Goal: Find specific page/section: Find specific page/section

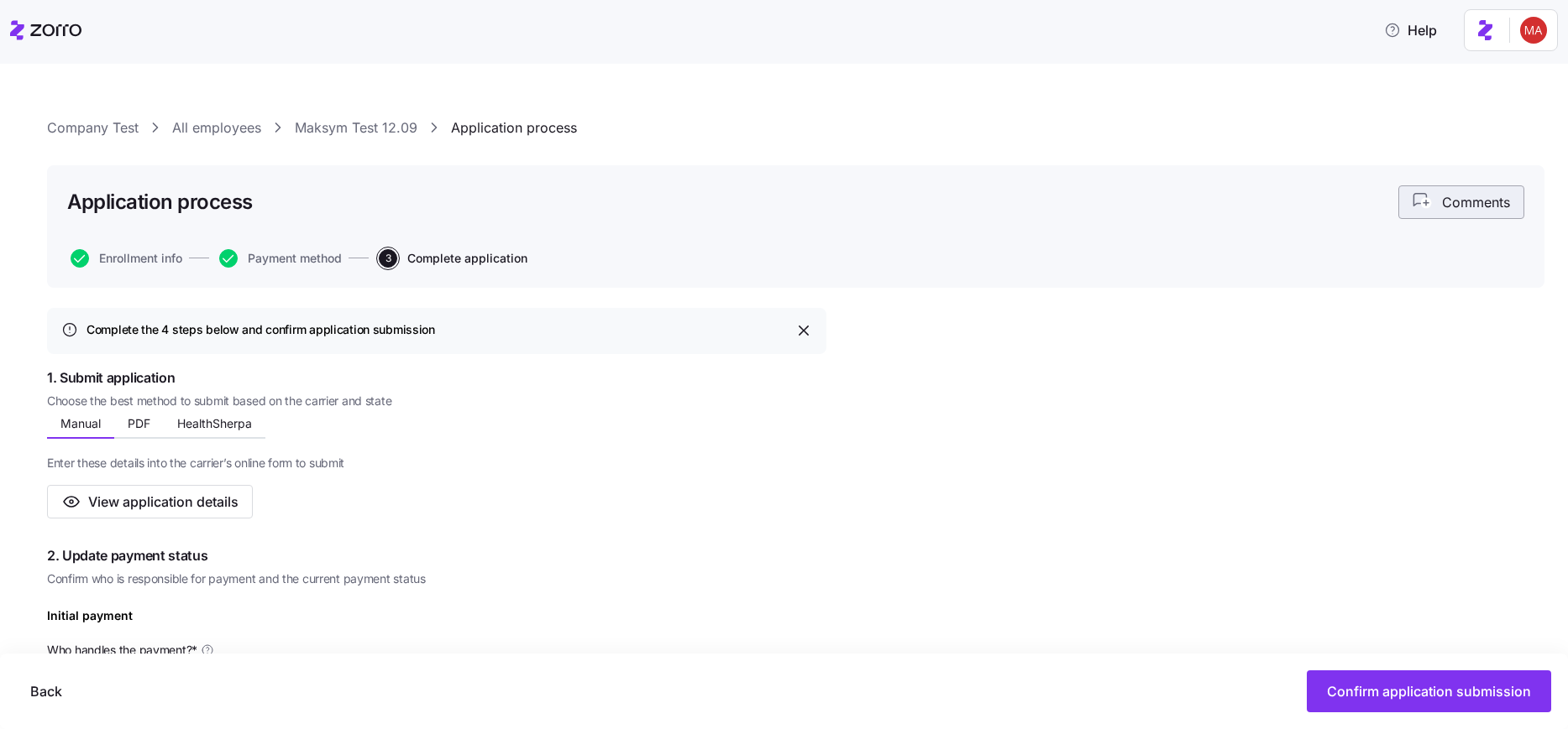
click at [1458, 202] on span "Comments" at bounding box center [1475, 202] width 68 height 20
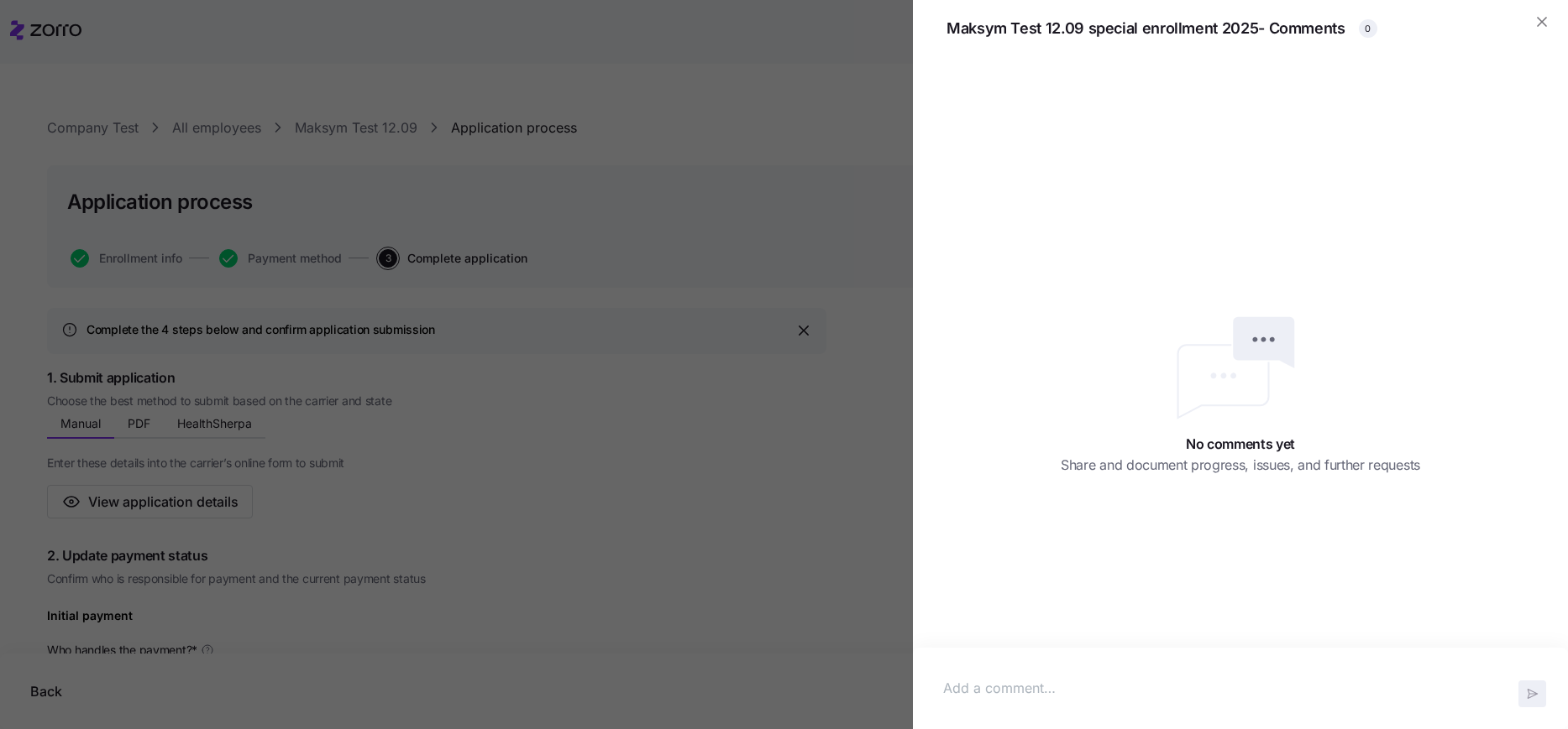
click at [768, 361] on div at bounding box center [784, 364] width 1568 height 729
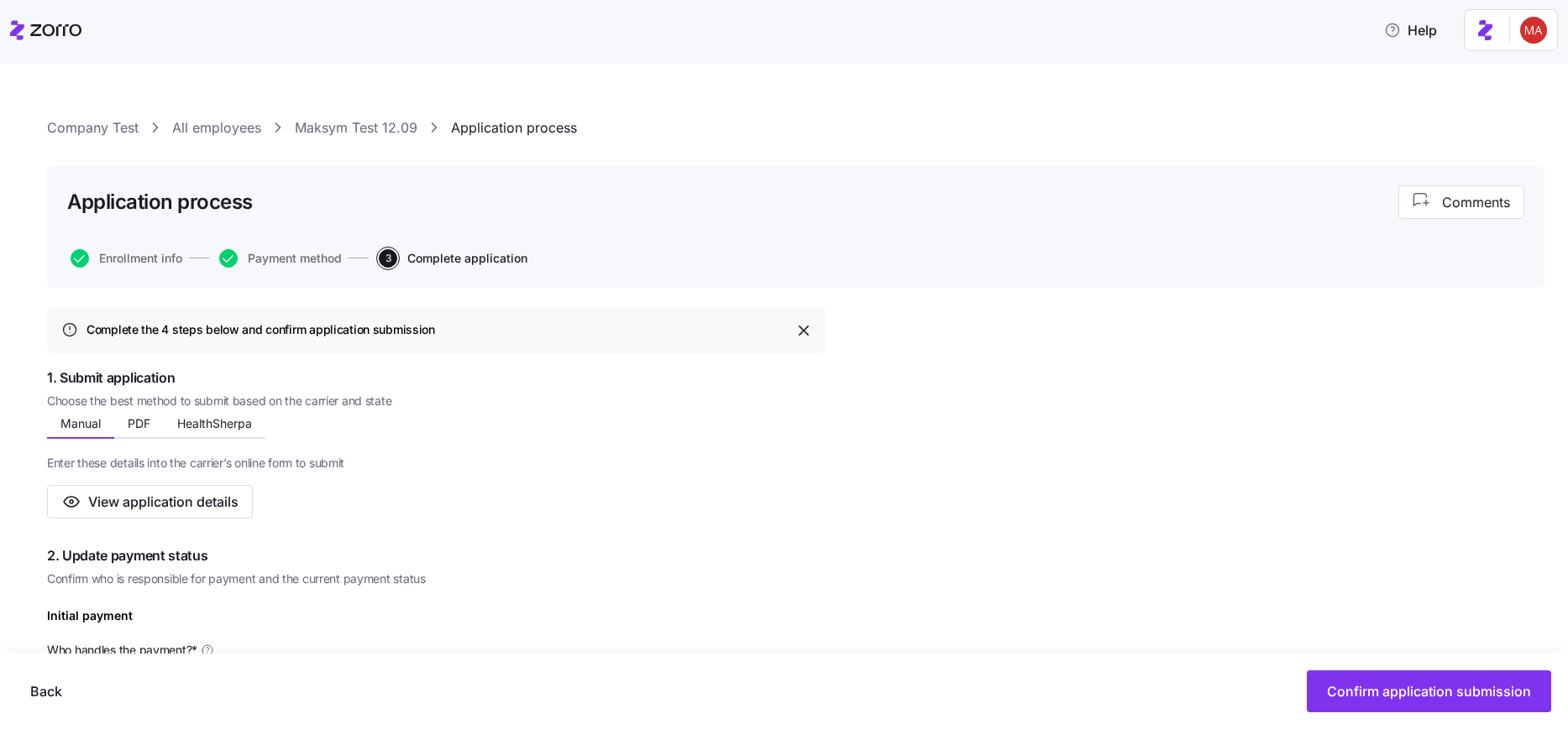
drag, startPoint x: 350, startPoint y: 126, endPoint x: 404, endPoint y: 225, distance: 112.8
click at [349, 126] on link "Maksym Test 12.09" at bounding box center [356, 128] width 123 height 21
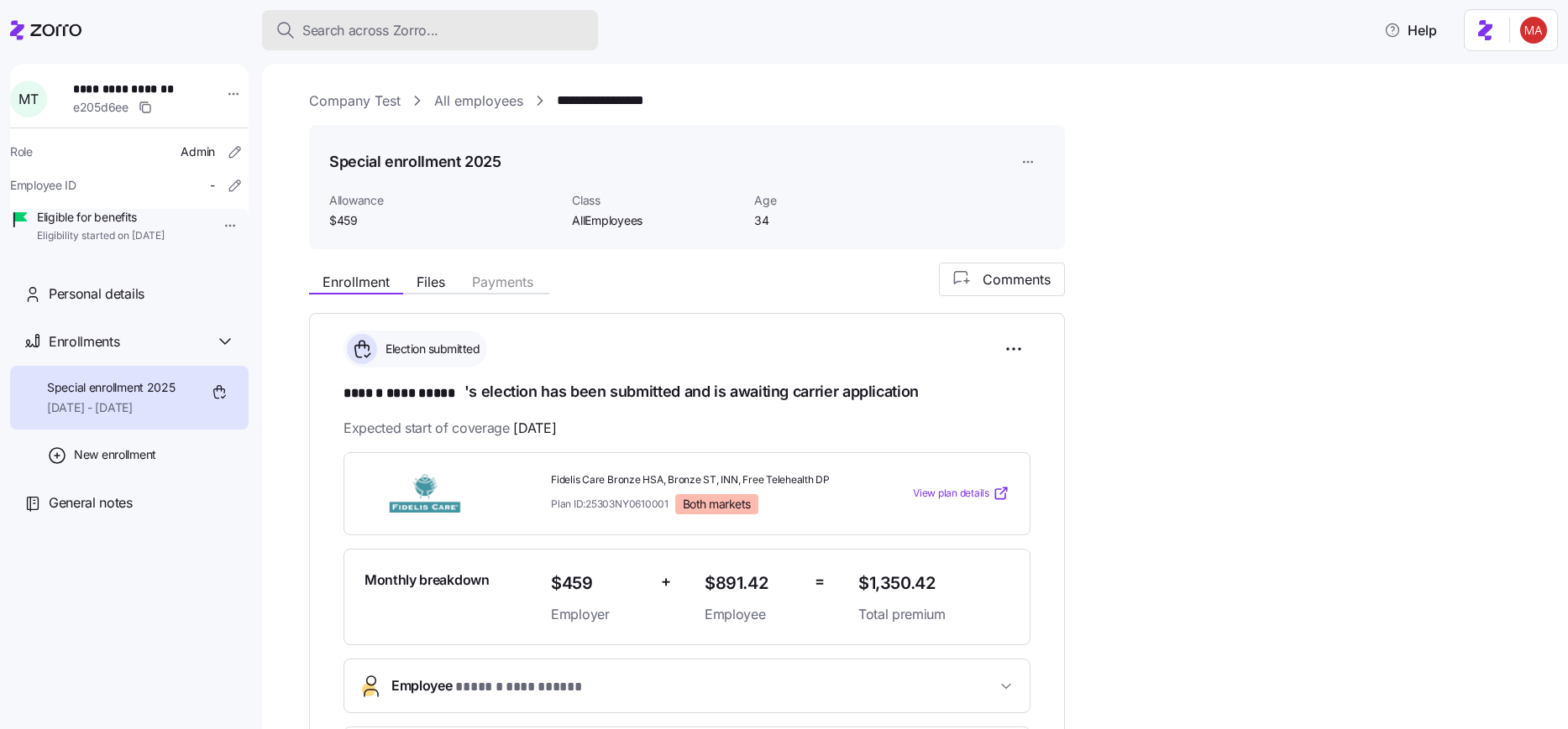
click at [402, 29] on span "Search across Zorro..." at bounding box center [370, 31] width 136 height 21
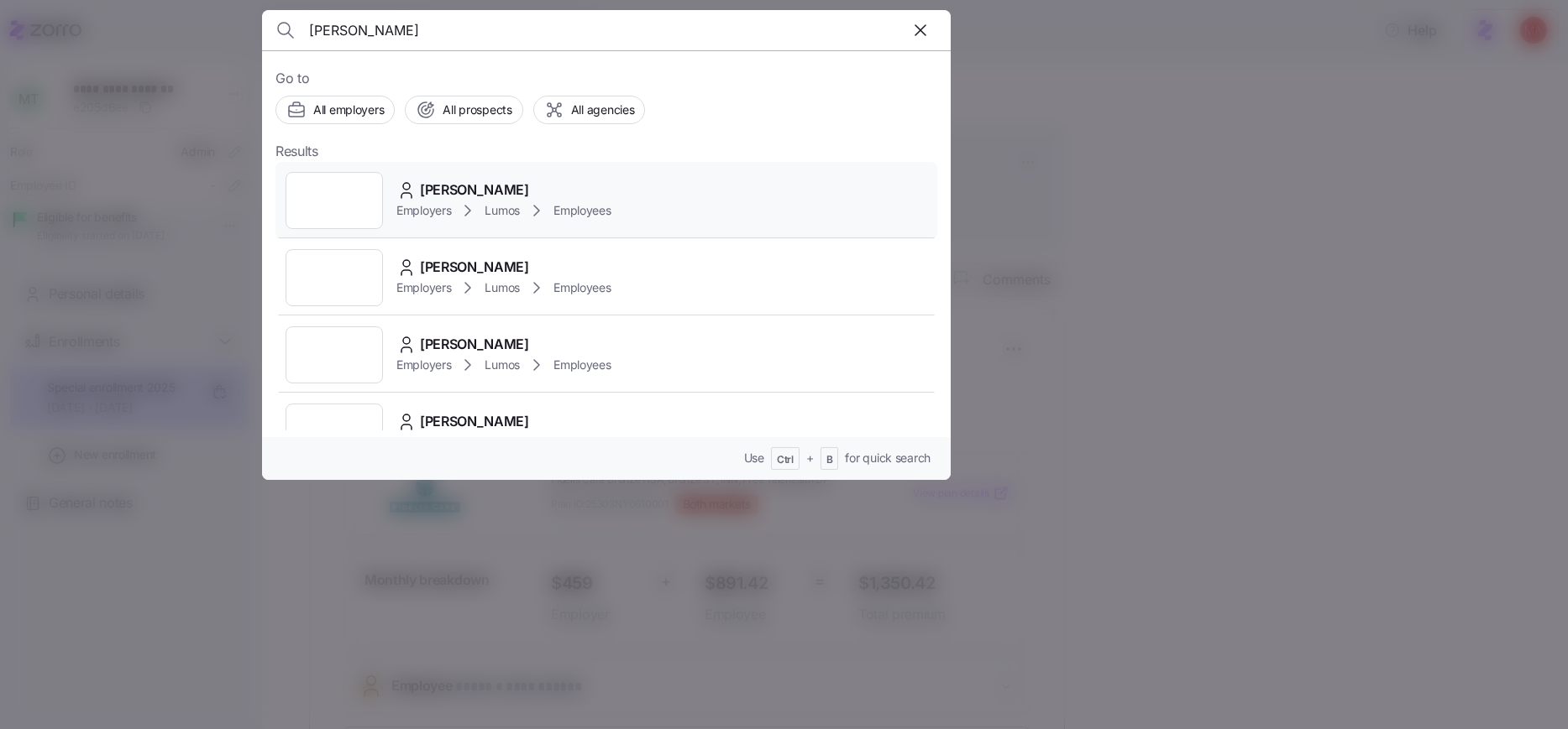
type input "Harry"
click at [701, 208] on div "Harry Poter Employers Lumos Employees" at bounding box center [606, 200] width 661 height 77
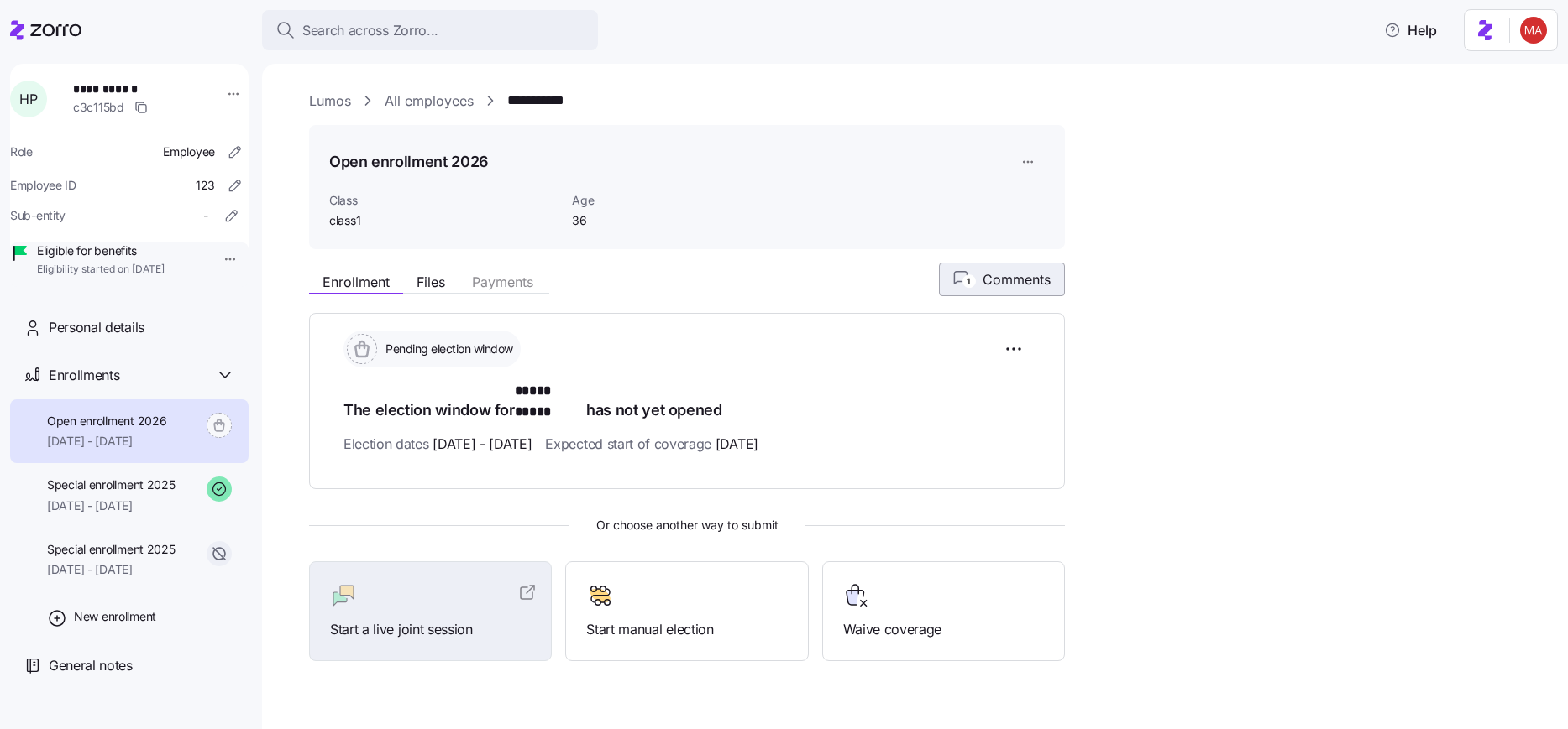
click at [989, 277] on span "Comments" at bounding box center [1016, 279] width 68 height 20
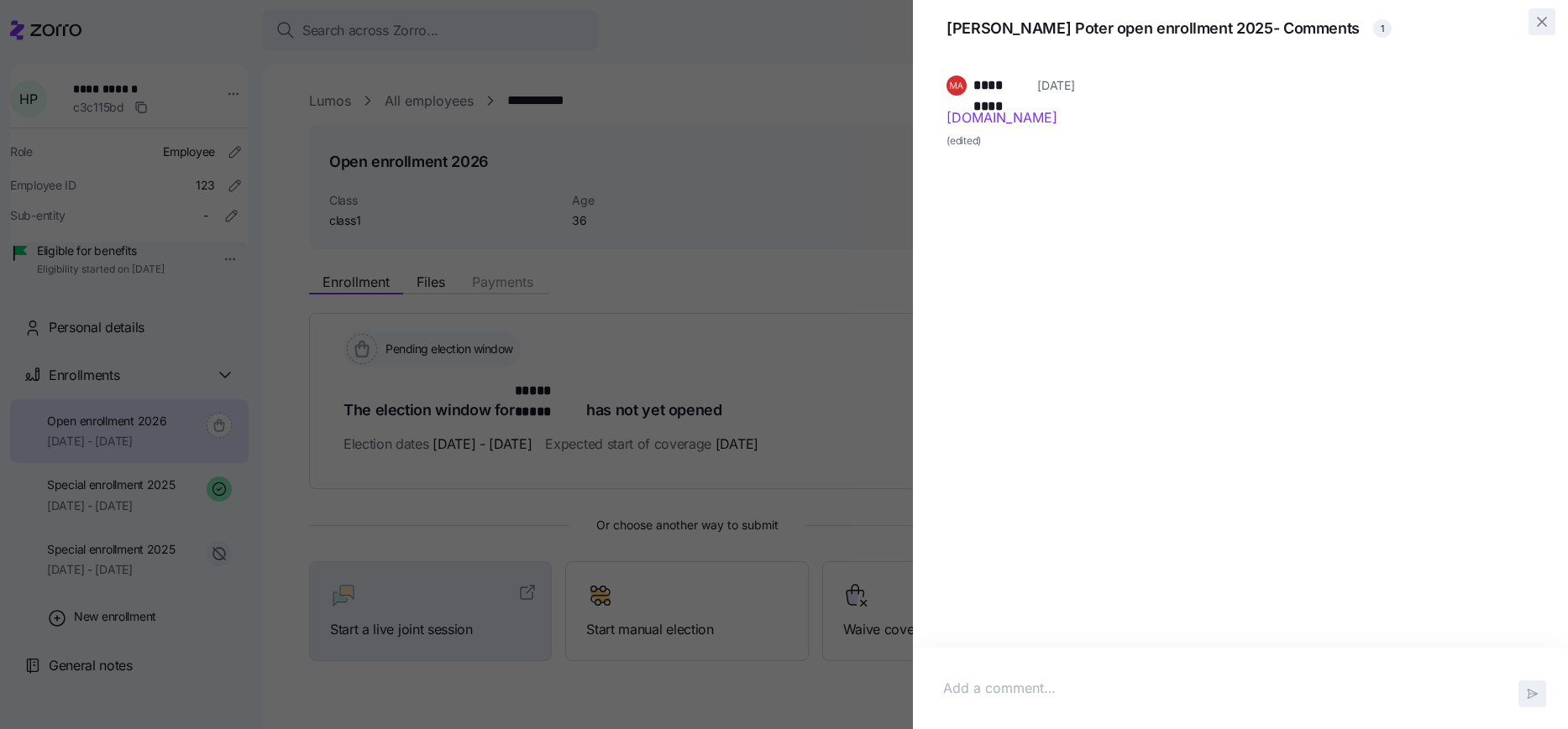
click at [1538, 24] on icon "button" at bounding box center [1542, 22] width 17 height 17
